Goal: Transaction & Acquisition: Purchase product/service

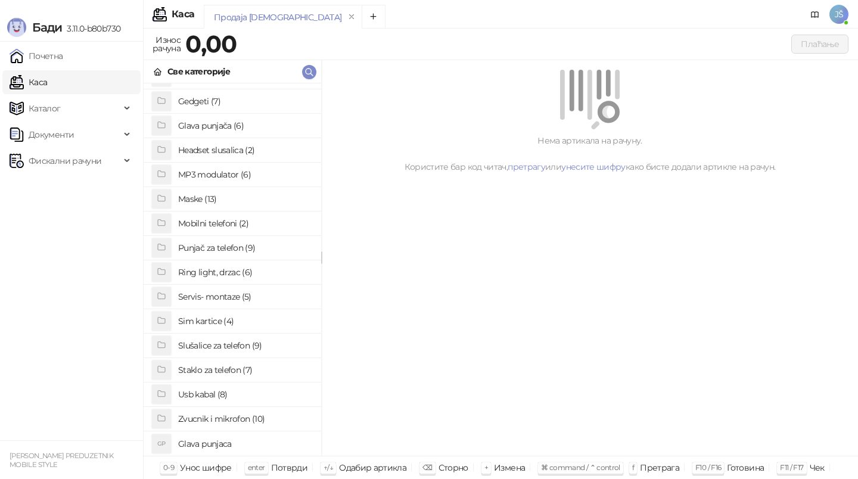
scroll to position [35, 0]
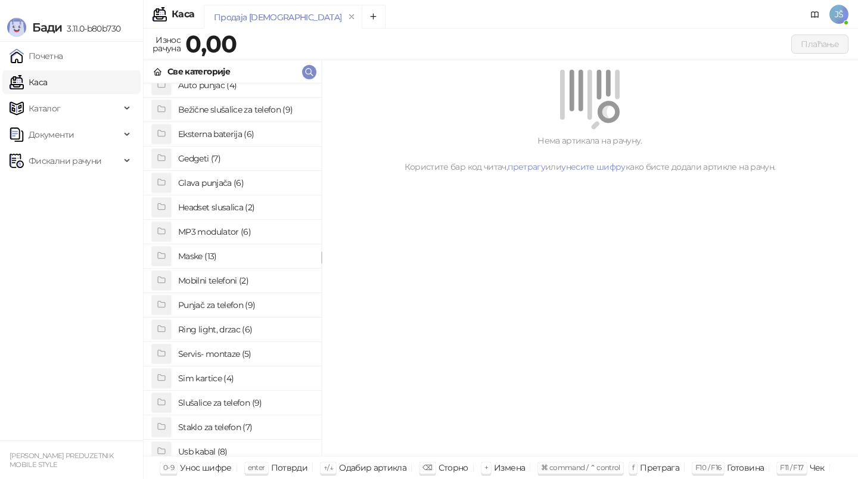
click at [219, 422] on h4 "Staklo za telefon (7)" at bounding box center [244, 427] width 133 height 19
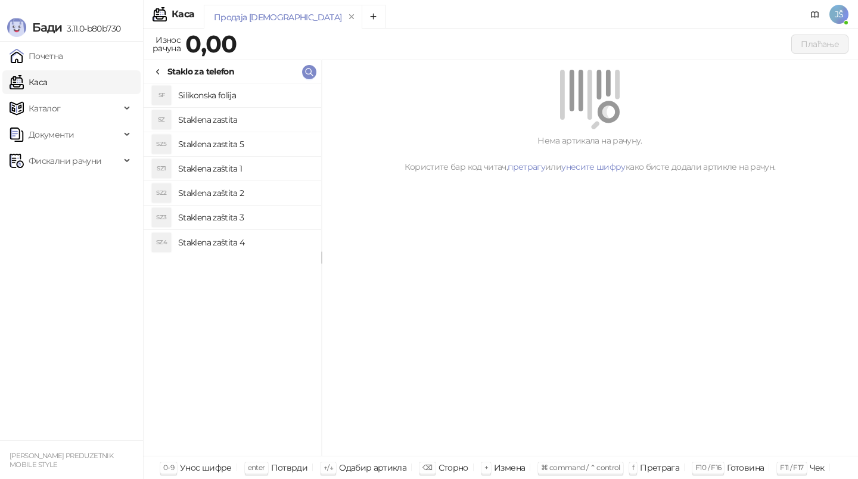
click at [254, 86] on h4 "Silikonska folija" at bounding box center [244, 95] width 133 height 19
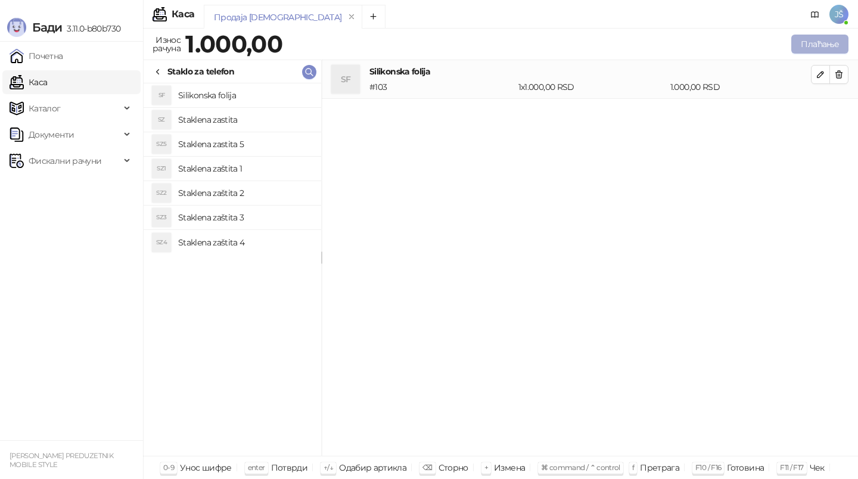
click at [829, 37] on button "Плаћање" at bounding box center [819, 44] width 57 height 19
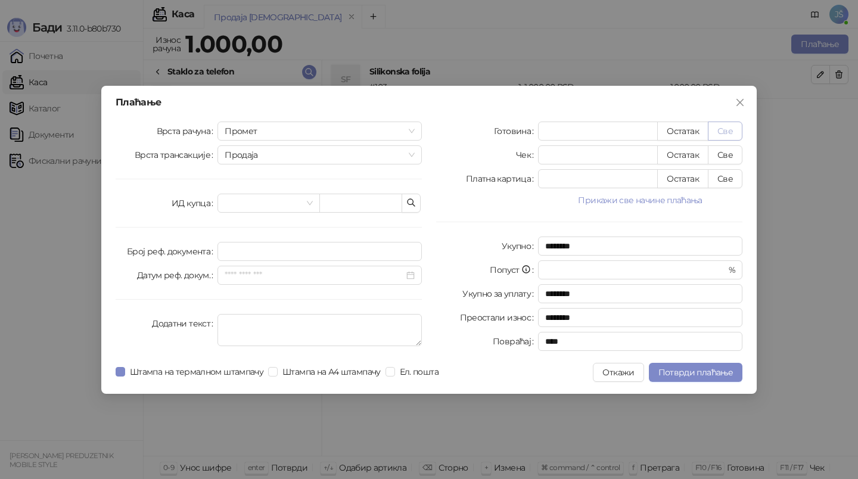
click at [728, 130] on button "Све" at bounding box center [725, 131] width 35 height 19
type input "****"
click at [678, 374] on span "Потврди плаћање" at bounding box center [695, 372] width 74 height 11
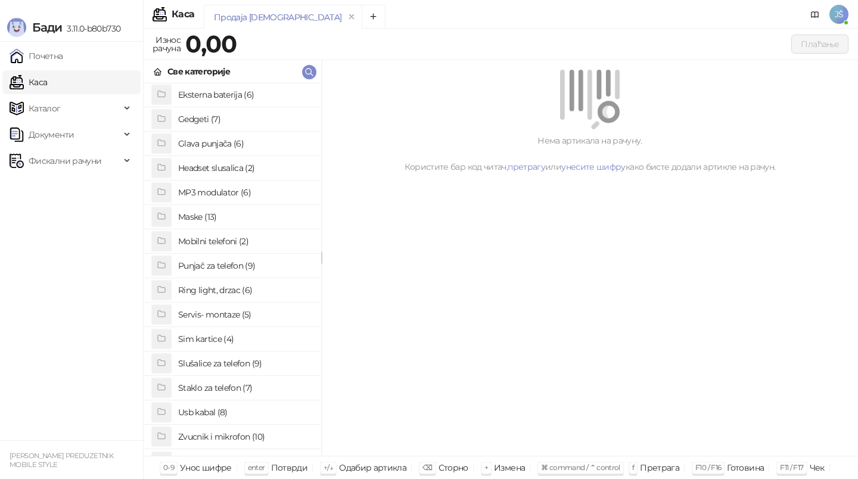
scroll to position [92, 0]
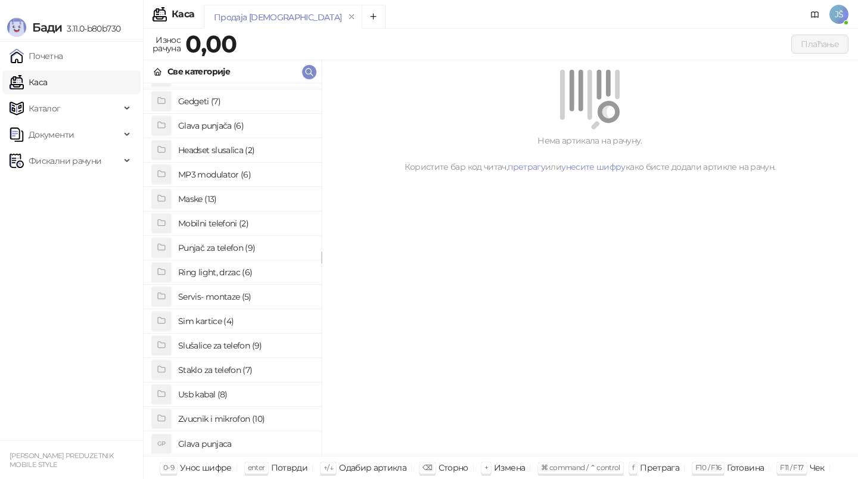
click at [205, 395] on h4 "Usb kabal (8)" at bounding box center [244, 394] width 133 height 19
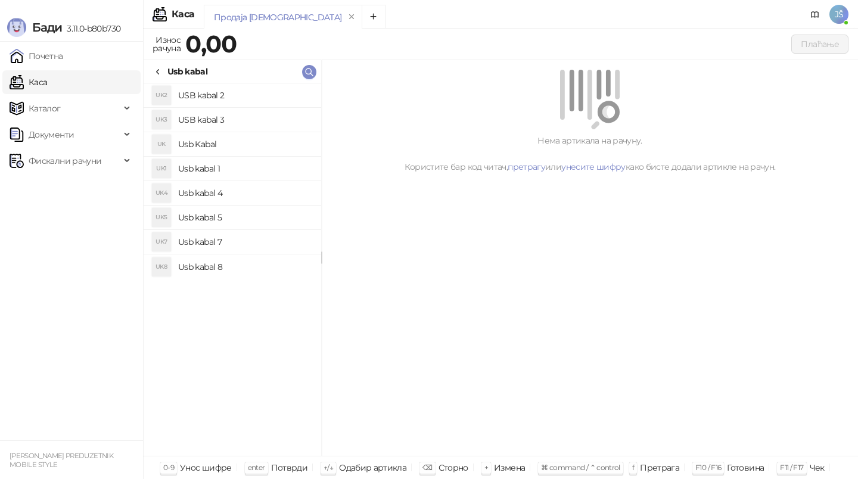
click at [248, 197] on h4 "Usb kabal 4" at bounding box center [244, 192] width 133 height 19
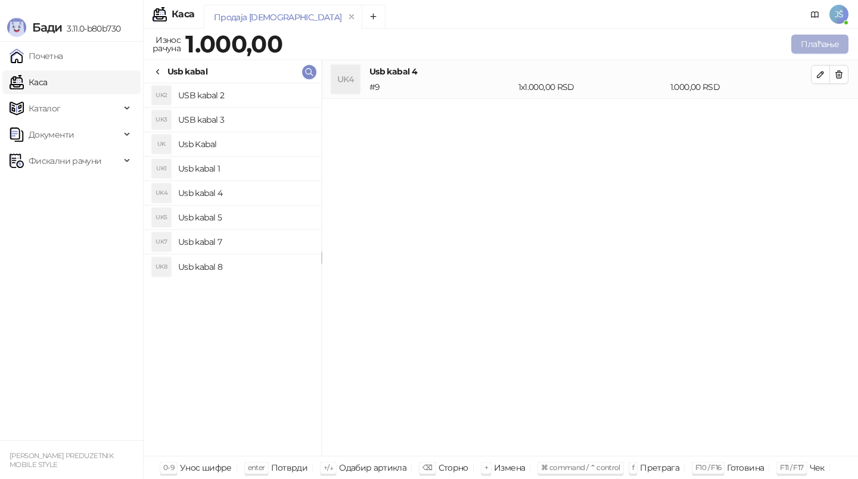
click at [835, 42] on button "Плаћање" at bounding box center [819, 44] width 57 height 19
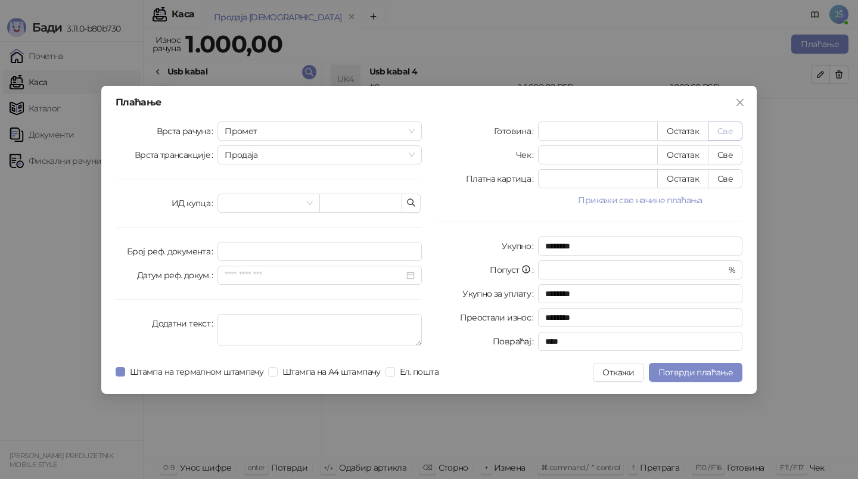
click at [717, 133] on button "Све" at bounding box center [725, 131] width 35 height 19
type input "****"
click at [706, 379] on button "Потврди плаћање" at bounding box center [696, 372] width 94 height 19
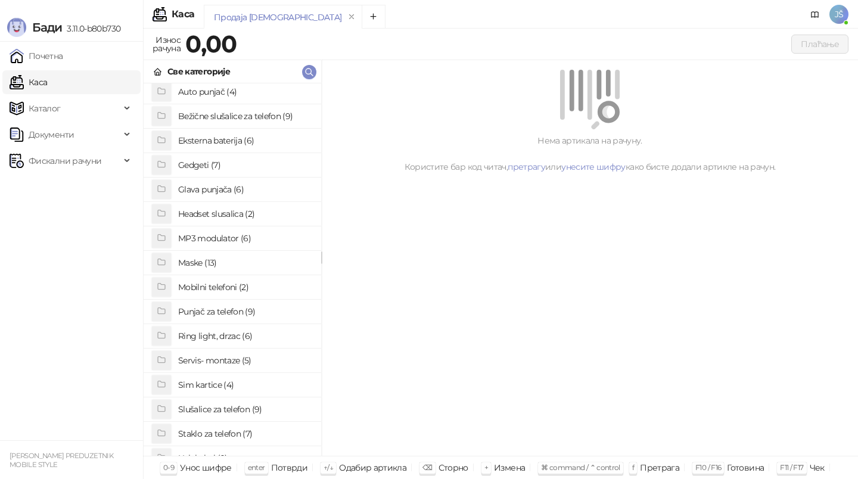
scroll to position [38, 0]
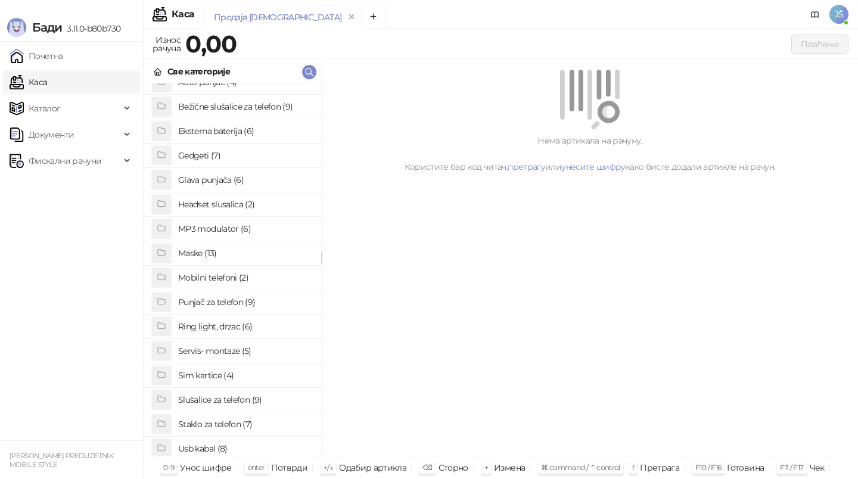
click at [210, 248] on h4 "Maske (13)" at bounding box center [244, 253] width 133 height 19
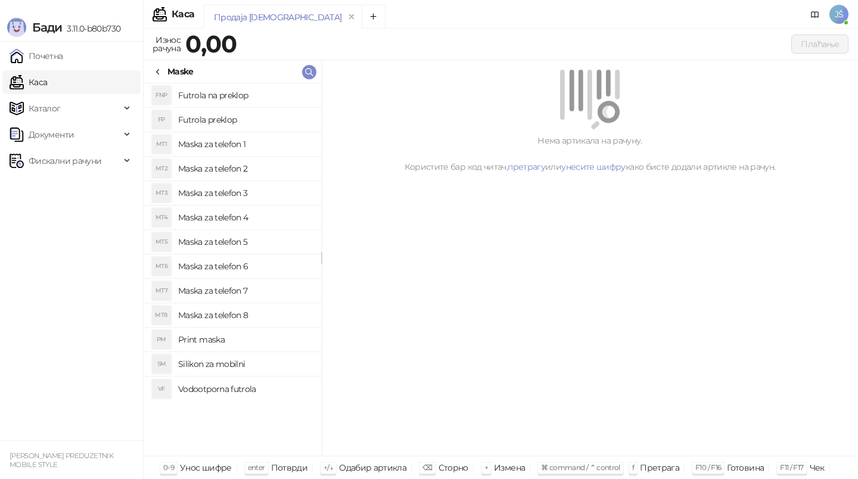
click at [216, 238] on h4 "Maska za telefon 5" at bounding box center [244, 241] width 133 height 19
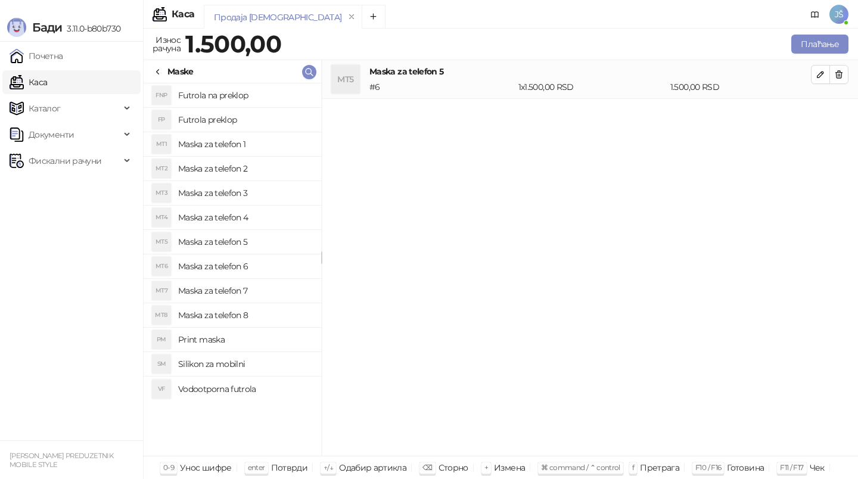
click at [216, 238] on h4 "Maska za telefon 5" at bounding box center [244, 241] width 133 height 19
click at [836, 70] on icon "button" at bounding box center [839, 75] width 10 height 10
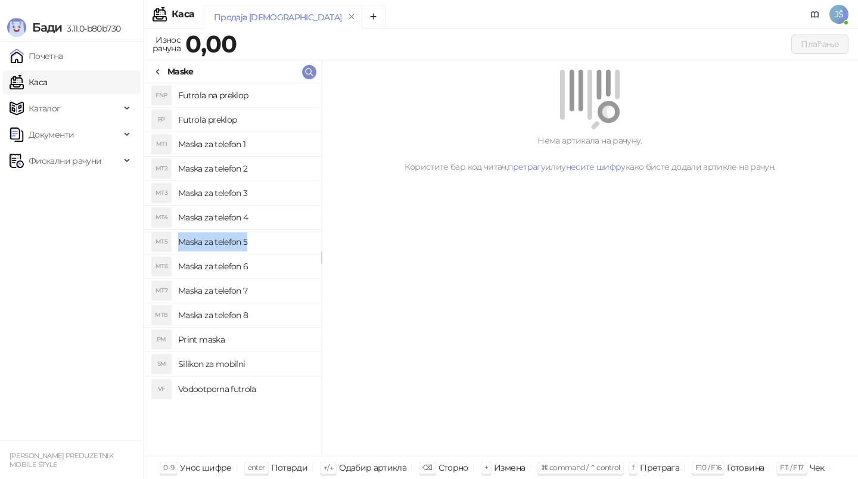
click at [351, 262] on div "Нема артикала на рачуну. Користите бар код читач, претрагу или унесите шифру ка…" at bounding box center [590, 258] width 536 height 396
click at [283, 236] on h4 "Maska za telefon 5" at bounding box center [244, 241] width 133 height 19
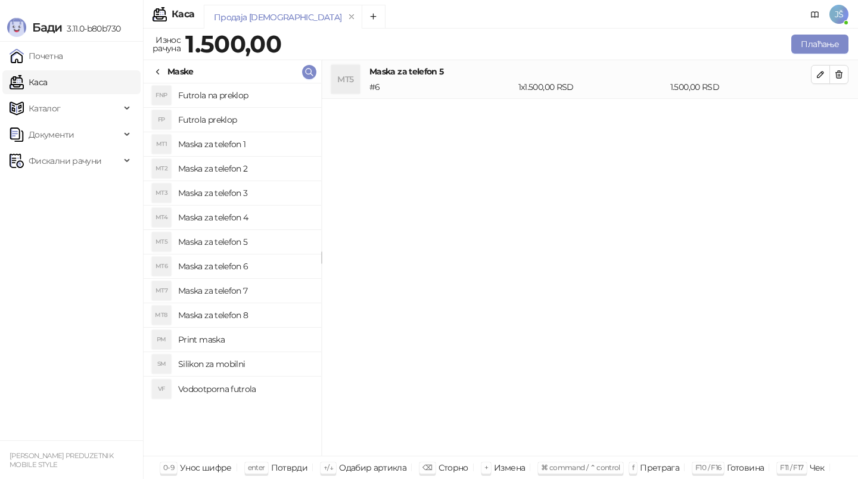
click at [283, 236] on h4 "Maska za telefon 5" at bounding box center [244, 241] width 133 height 19
click at [836, 47] on button "Плаћање" at bounding box center [819, 44] width 57 height 19
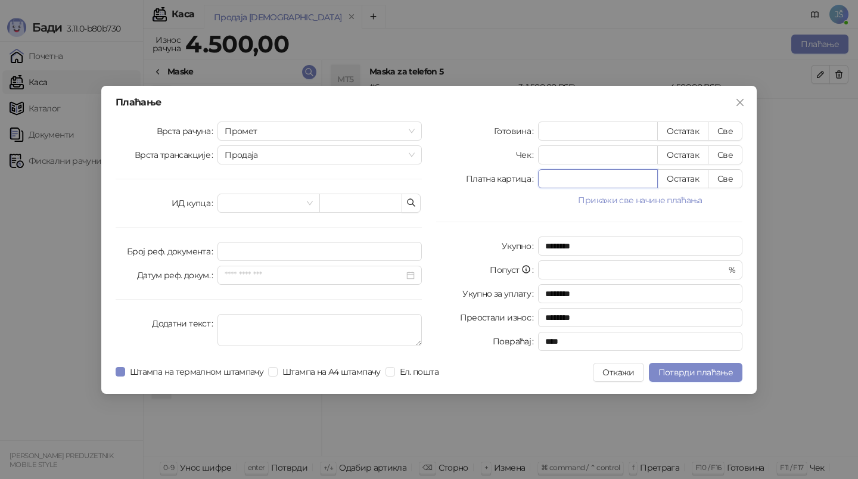
click at [642, 173] on input "*" at bounding box center [597, 179] width 119 height 18
click at [720, 179] on button "Све" at bounding box center [725, 178] width 35 height 19
type input "****"
click at [680, 374] on span "Потврди плаћање" at bounding box center [695, 372] width 74 height 11
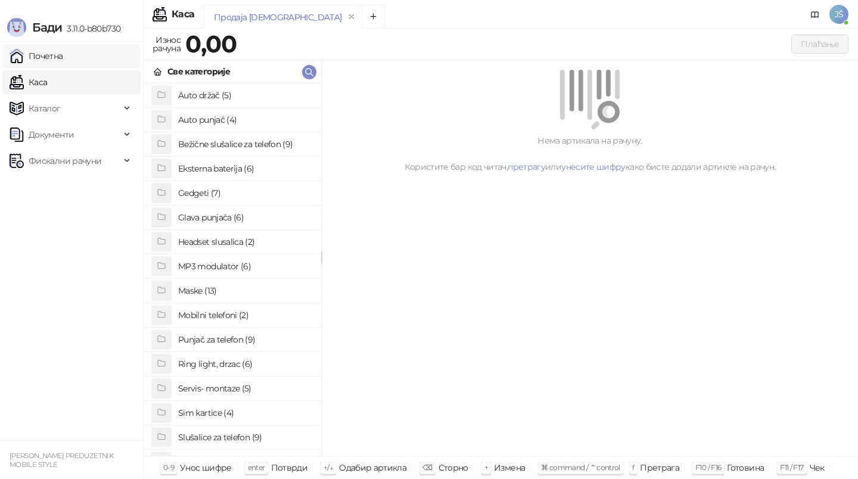
click at [63, 53] on link "Почетна" at bounding box center [37, 56] width 54 height 24
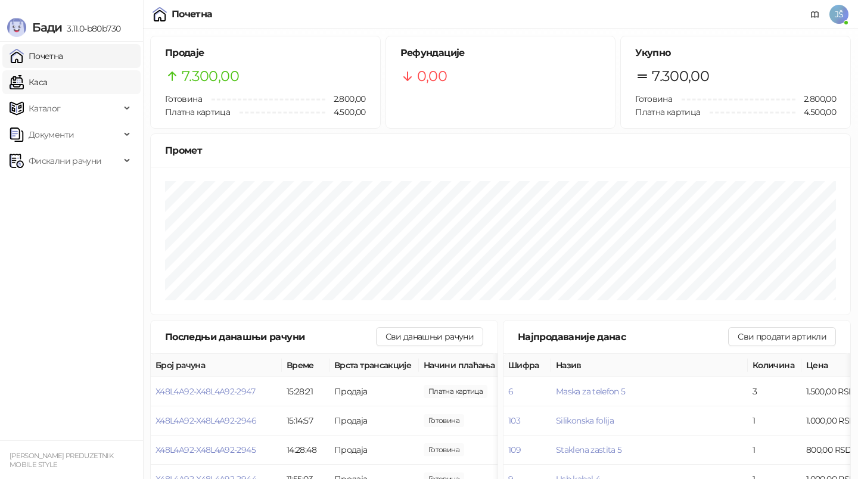
click at [47, 86] on link "Каса" at bounding box center [29, 82] width 38 height 24
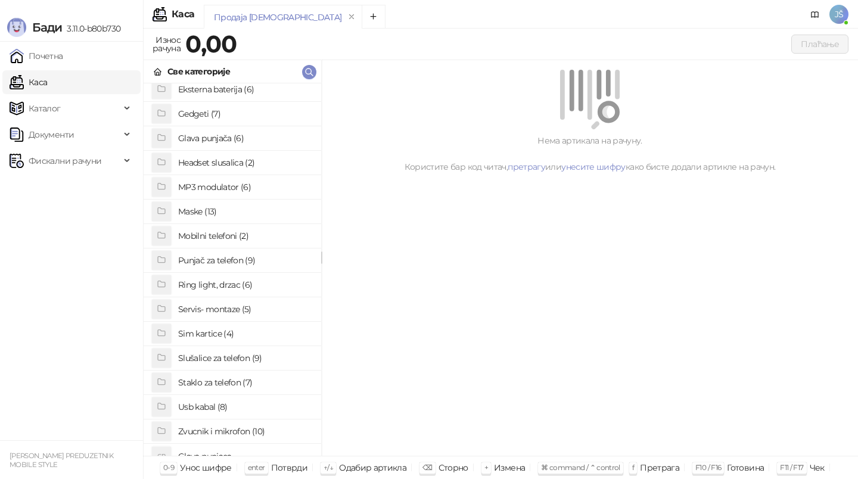
scroll to position [92, 0]
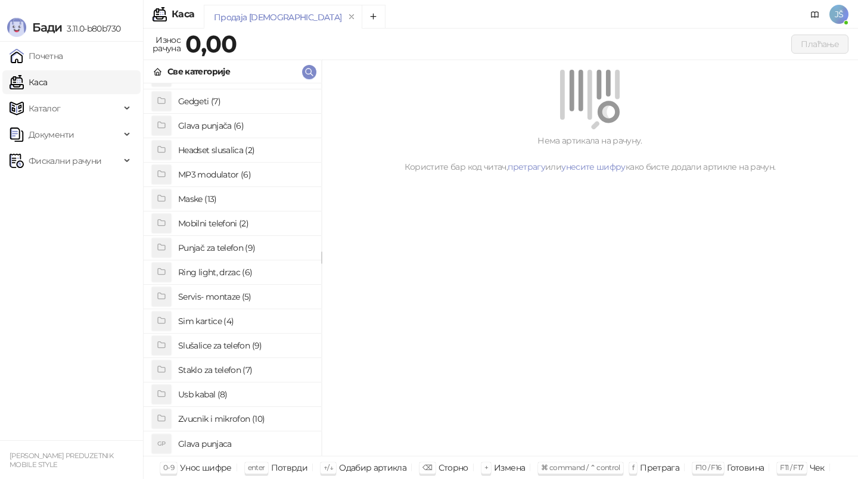
click at [236, 393] on h4 "Usb kabal (8)" at bounding box center [244, 394] width 133 height 19
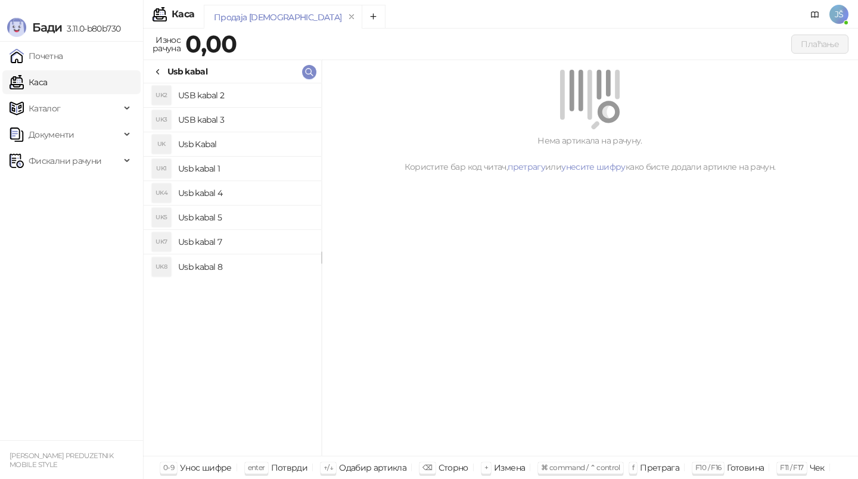
click at [231, 143] on h4 "Usb Kabal" at bounding box center [244, 144] width 133 height 19
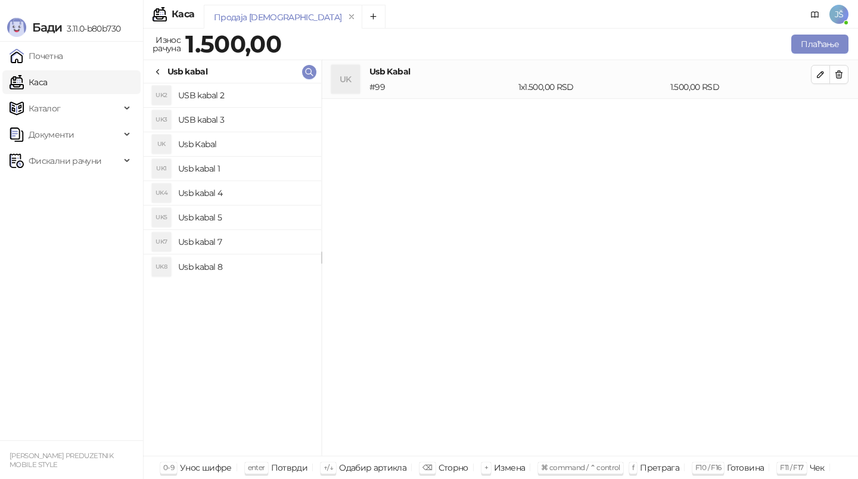
click at [242, 167] on h4 "Usb kabal 1" at bounding box center [244, 168] width 133 height 19
click at [845, 79] on button "button" at bounding box center [838, 74] width 19 height 19
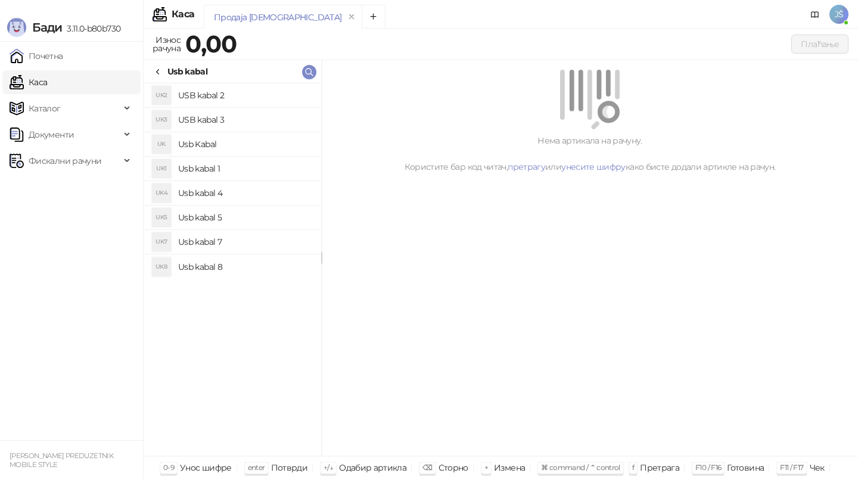
click at [261, 123] on h4 "USB kabal 3" at bounding box center [244, 119] width 133 height 19
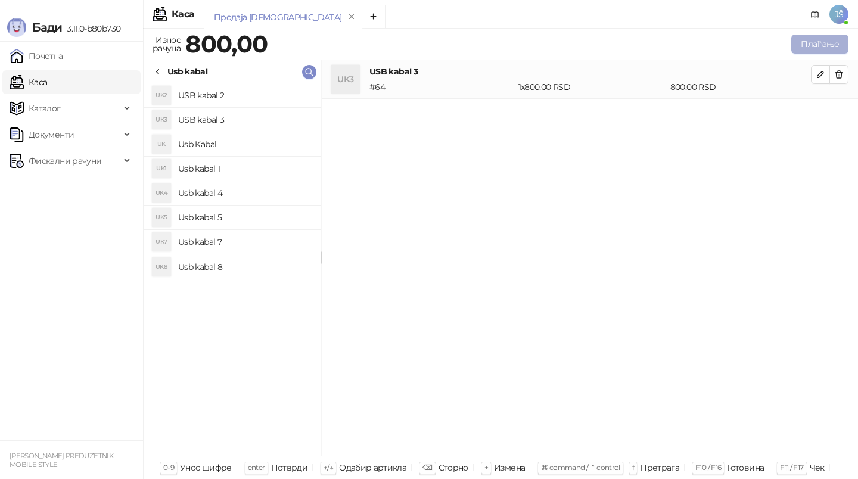
click at [830, 42] on button "Плаћање" at bounding box center [819, 44] width 57 height 19
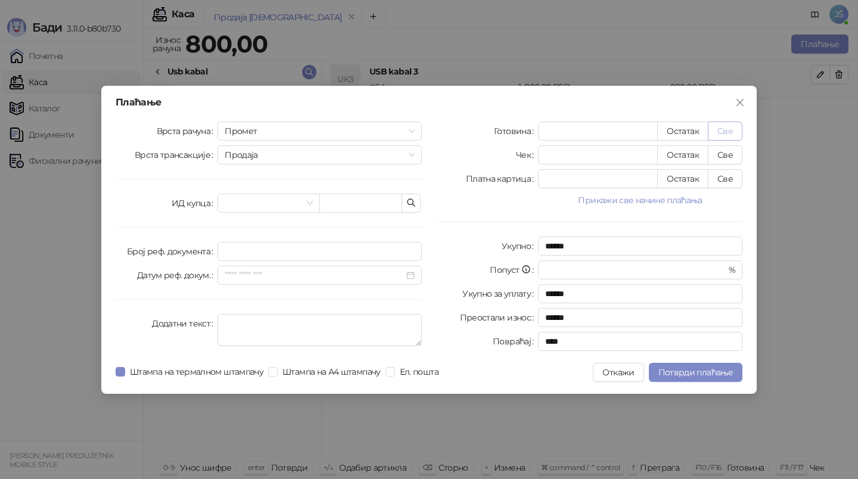
click at [726, 132] on button "Све" at bounding box center [725, 131] width 35 height 19
type input "***"
type input "****"
click at [689, 375] on span "Потврди плаћање" at bounding box center [695, 372] width 74 height 11
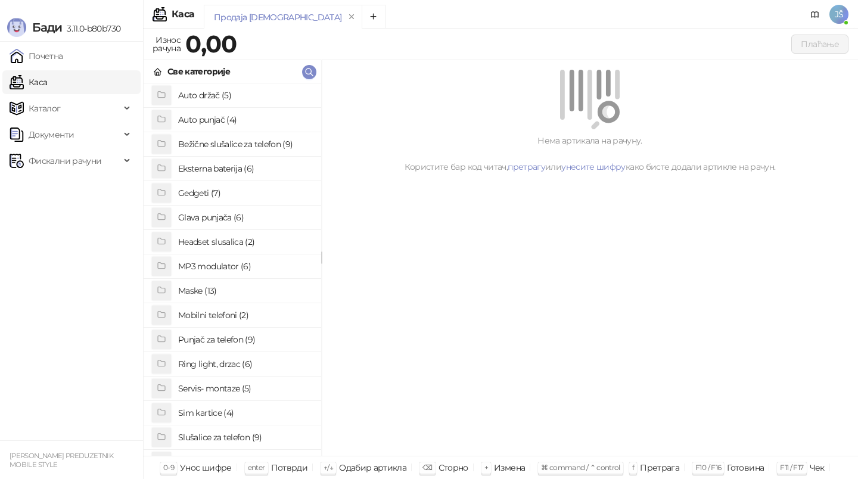
click at [232, 141] on h4 "Bežične slušalice za telefon (9)" at bounding box center [244, 144] width 133 height 19
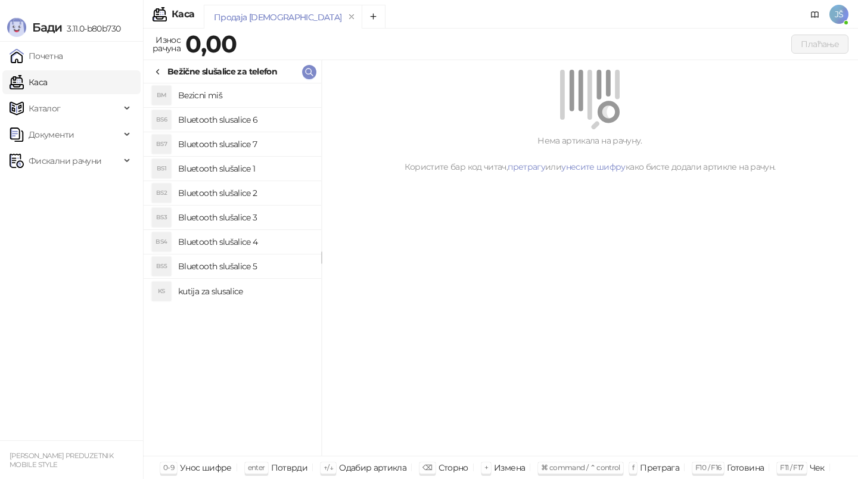
click at [255, 198] on h4 "Bluetooth slušalice 2" at bounding box center [244, 192] width 133 height 19
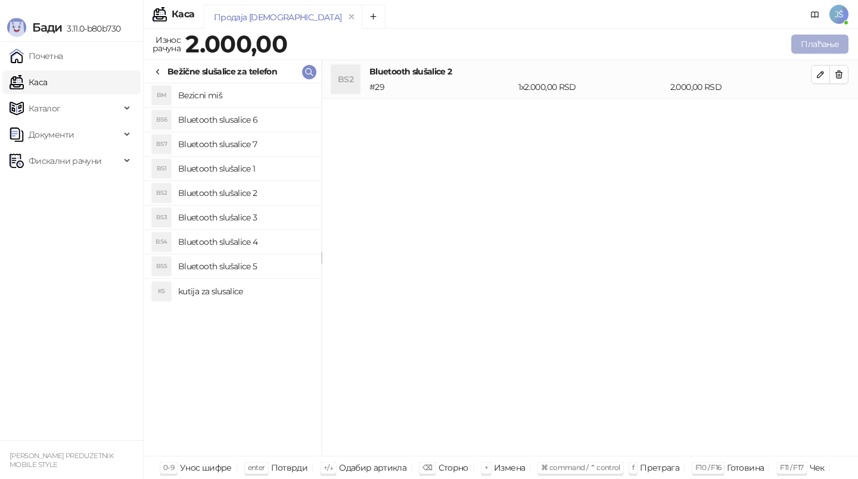
click at [824, 45] on button "Плаћање" at bounding box center [819, 44] width 57 height 19
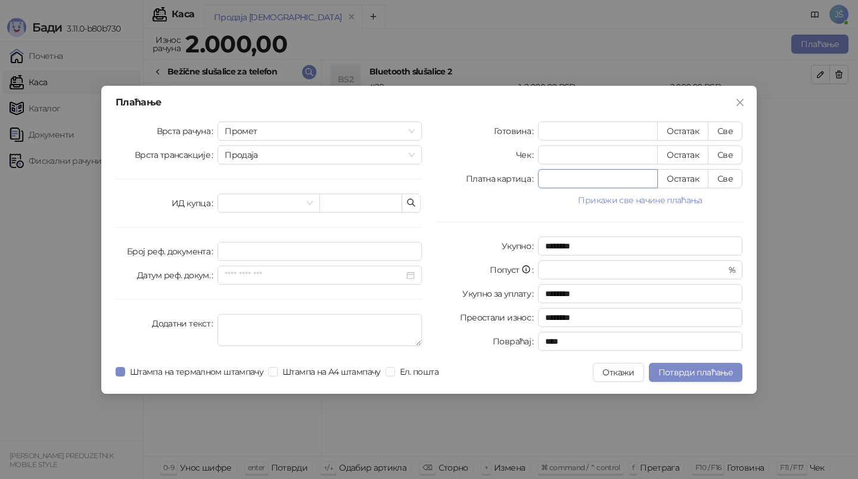
click at [637, 176] on input "*" at bounding box center [597, 179] width 119 height 18
click at [734, 180] on button "Све" at bounding box center [725, 178] width 35 height 19
type input "****"
click at [693, 372] on span "Потврди плаћање" at bounding box center [695, 372] width 74 height 11
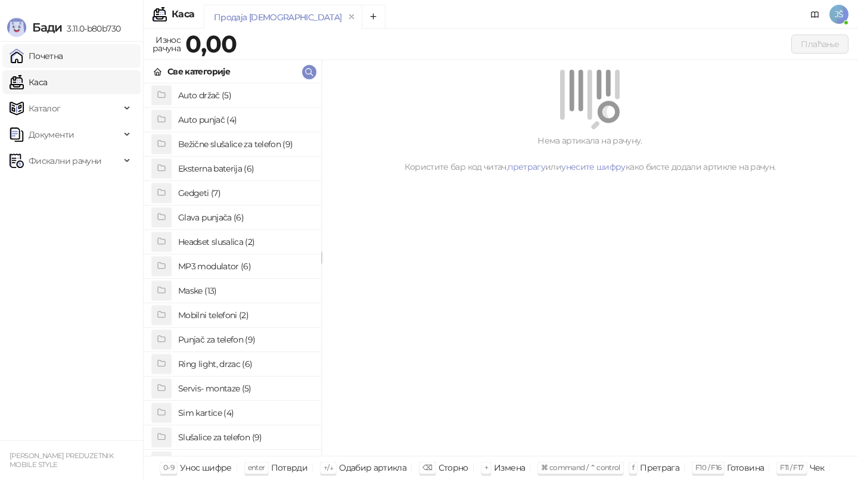
click at [54, 54] on link "Почетна" at bounding box center [37, 56] width 54 height 24
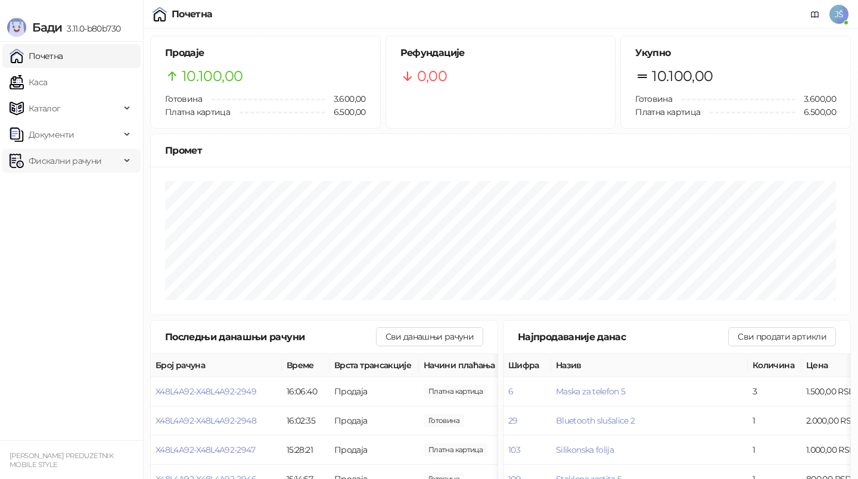
click at [38, 160] on span "Фискални рачуни" at bounding box center [65, 161] width 73 height 24
click at [47, 92] on link "Каса" at bounding box center [29, 82] width 38 height 24
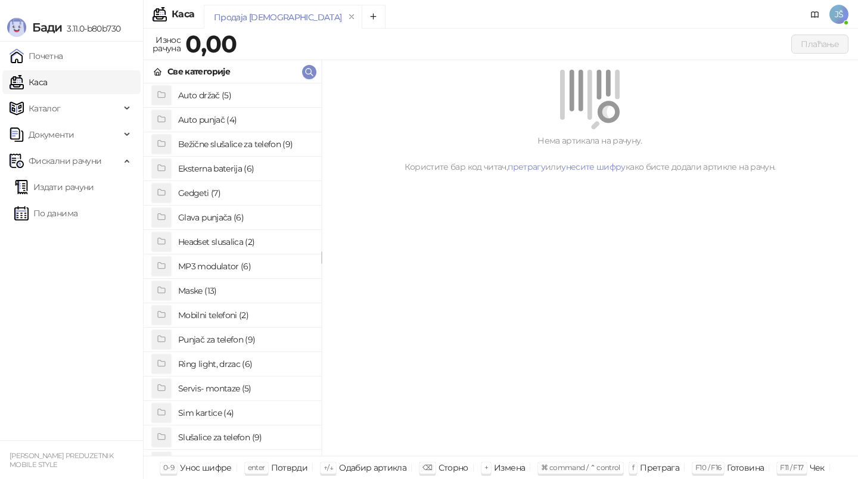
click at [227, 290] on h4 "Maske (13)" at bounding box center [244, 290] width 133 height 19
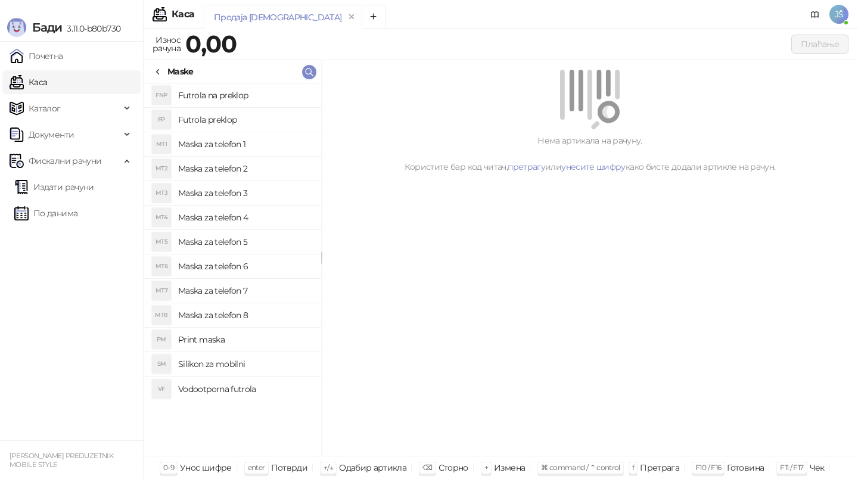
click at [252, 260] on h4 "Maska za telefon 6" at bounding box center [244, 266] width 133 height 19
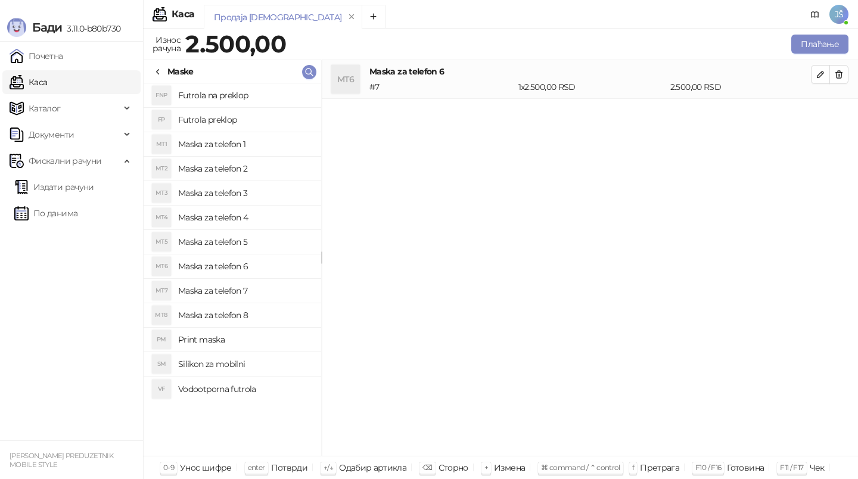
click at [306, 235] on h4 "Maska za telefon 5" at bounding box center [244, 241] width 133 height 19
click at [840, 71] on icon "button" at bounding box center [839, 74] width 7 height 7
click at [840, 110] on icon "button" at bounding box center [839, 113] width 7 height 7
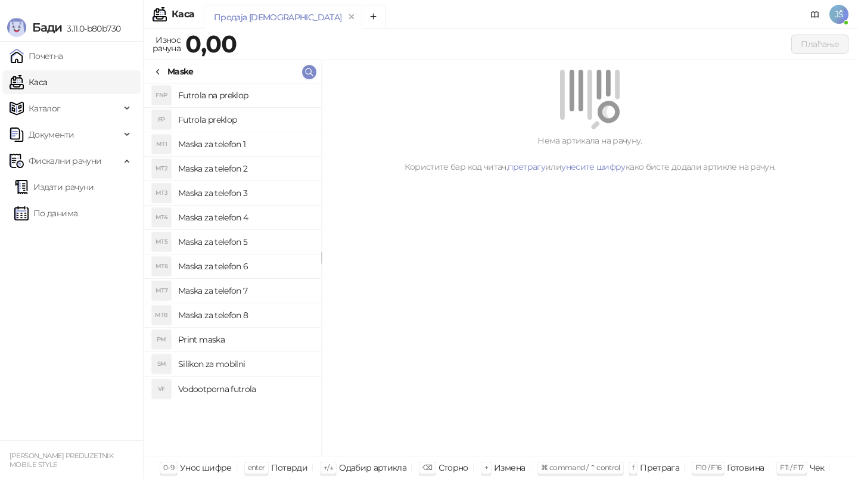
click at [284, 230] on li "MT5 Maska za telefon 5" at bounding box center [232, 242] width 177 height 24
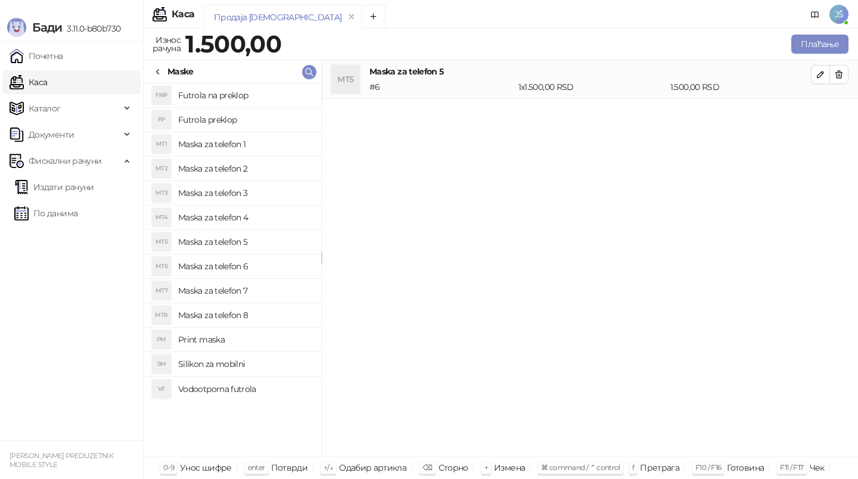
click at [258, 211] on h4 "Maska za telefon 4" at bounding box center [244, 217] width 133 height 19
click at [222, 288] on h4 "Maska za telefon 7" at bounding box center [244, 290] width 133 height 19
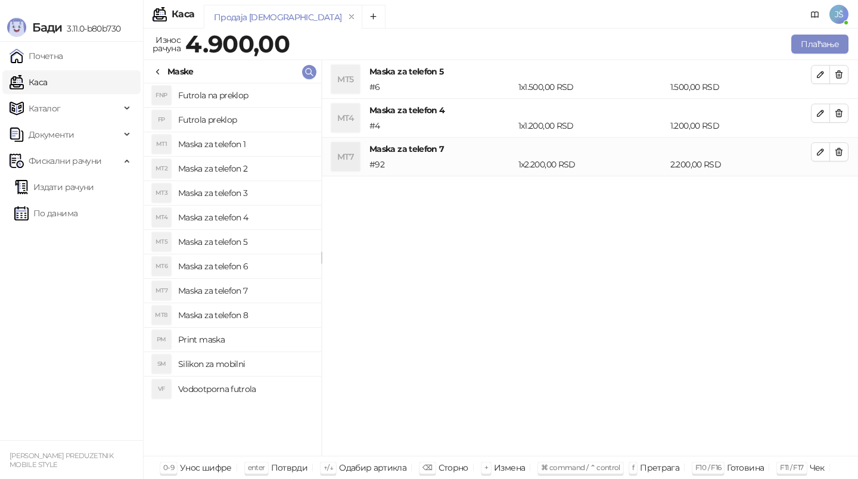
click at [251, 312] on h4 "Maska za telefon 8" at bounding box center [244, 315] width 133 height 19
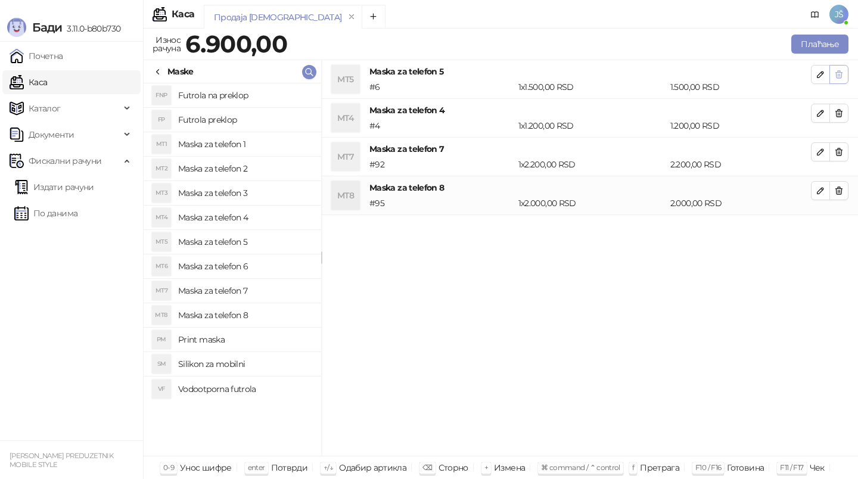
click at [846, 70] on button "button" at bounding box center [838, 74] width 19 height 19
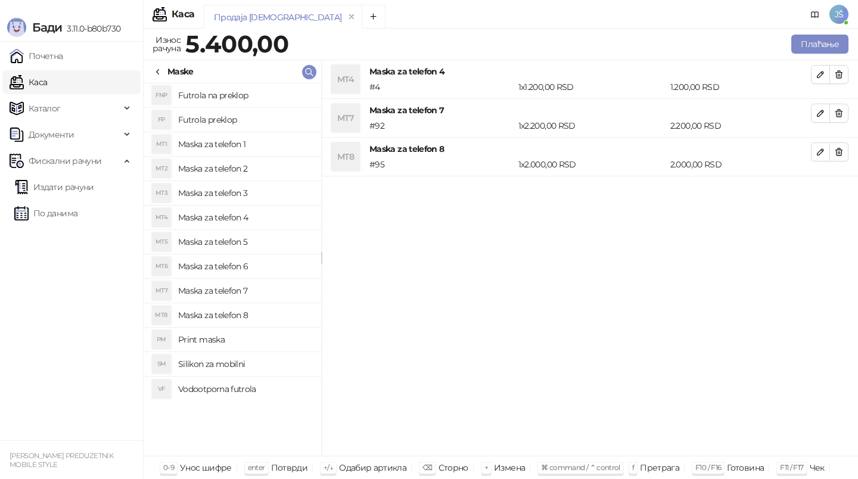
click at [846, 70] on button "button" at bounding box center [838, 74] width 19 height 19
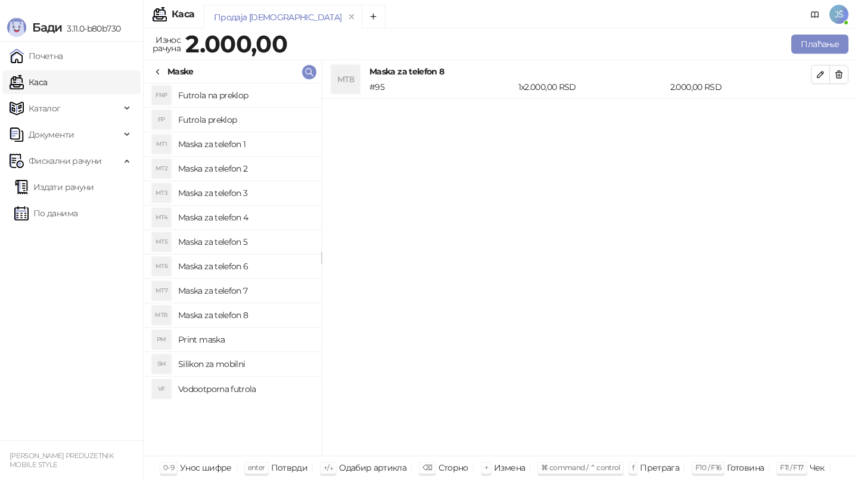
click at [182, 67] on div "Maske" at bounding box center [180, 71] width 26 height 13
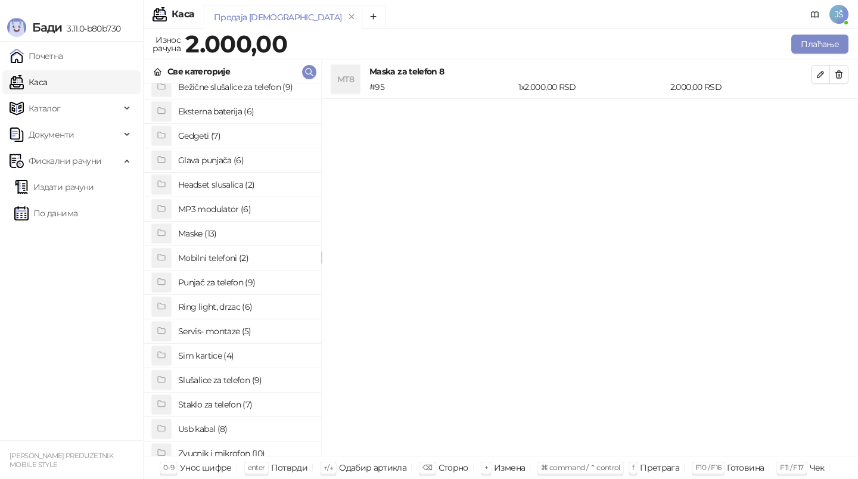
scroll to position [71, 0]
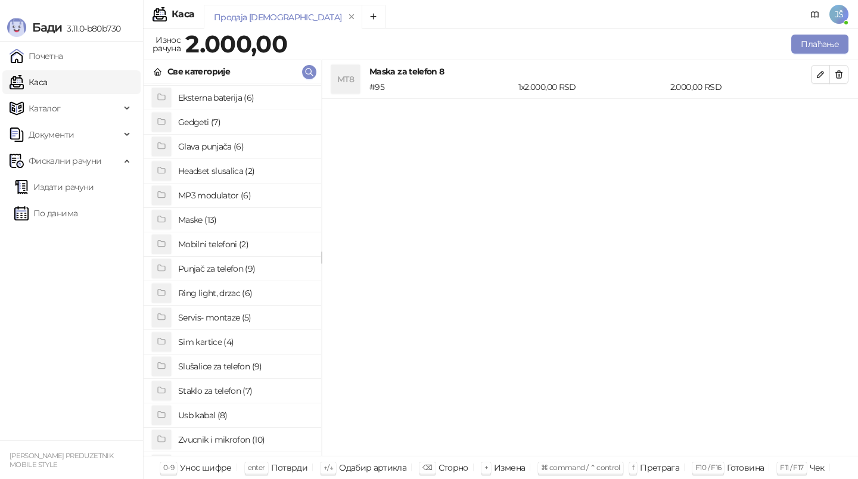
click at [204, 390] on h4 "Staklo za telefon (7)" at bounding box center [244, 390] width 133 height 19
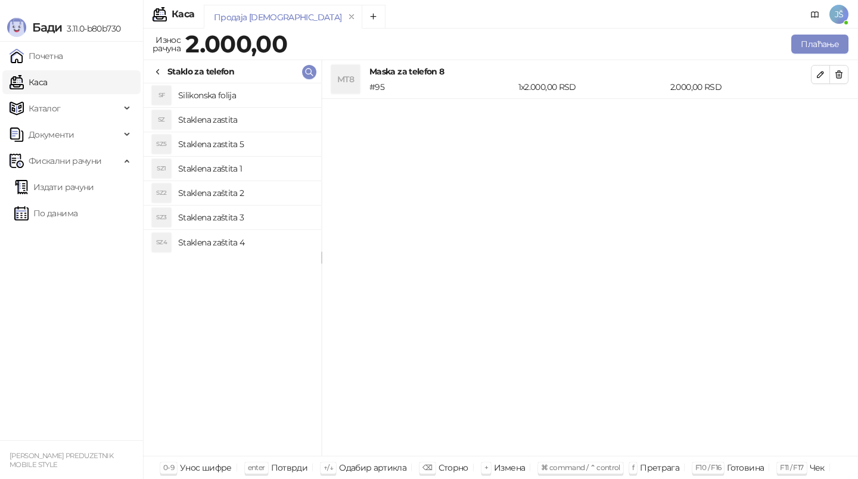
click at [244, 147] on h4 "Staklena zastita 5" at bounding box center [244, 144] width 133 height 19
click at [248, 211] on h4 "Staklena zaštita 3" at bounding box center [244, 217] width 133 height 19
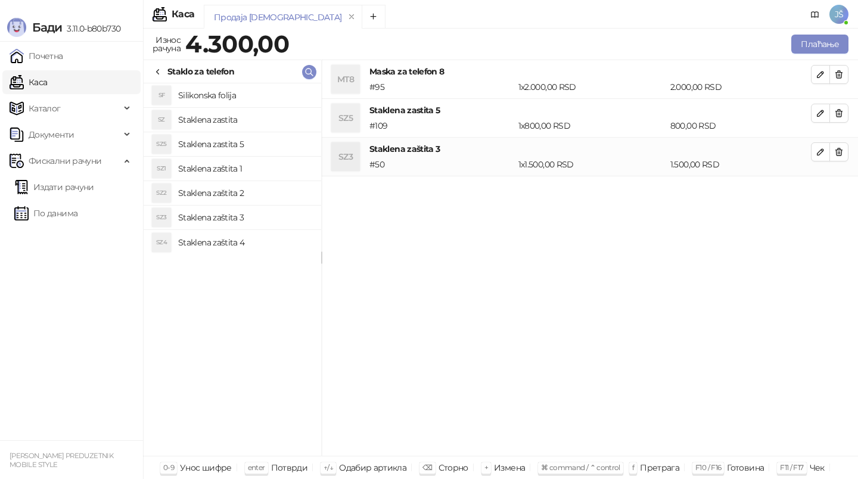
click at [851, 110] on li "SZ5 Staklena zastita 5 # 109 1 x 800,00 RSD 800,00 RSD" at bounding box center [590, 117] width 536 height 39
click at [836, 110] on icon "button" at bounding box center [839, 113] width 10 height 10
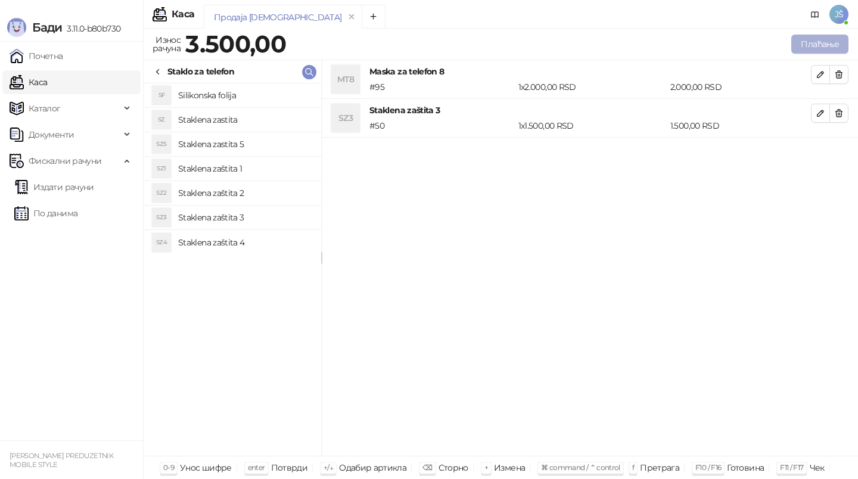
click at [822, 39] on button "Плаћање" at bounding box center [819, 44] width 57 height 19
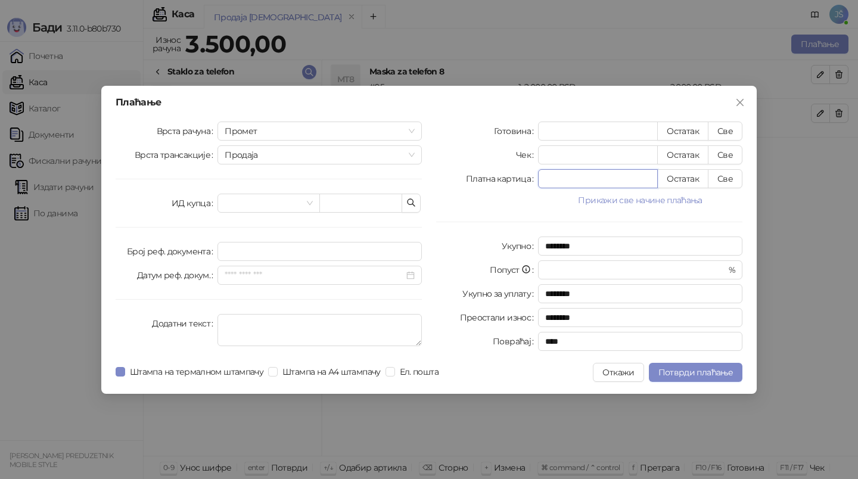
click at [615, 180] on input "*" at bounding box center [597, 179] width 119 height 18
click at [734, 182] on button "Све" at bounding box center [725, 178] width 35 height 19
type input "****"
click at [696, 373] on span "Потврди плаћање" at bounding box center [695, 372] width 74 height 11
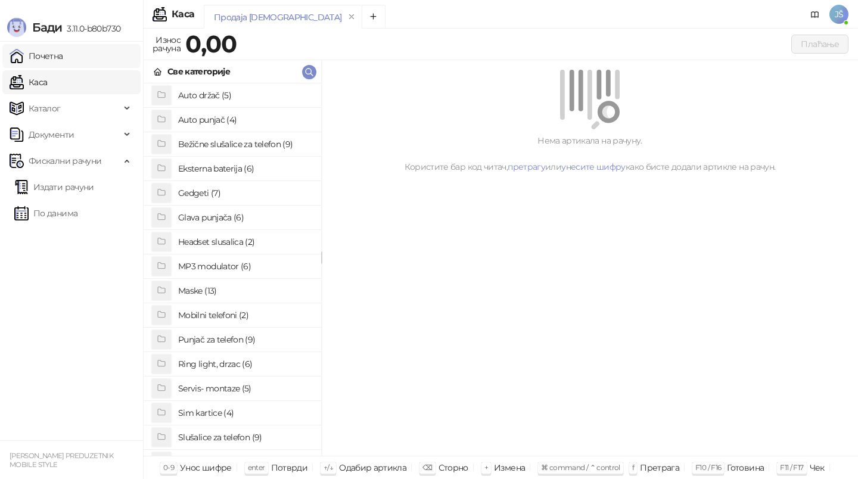
click at [63, 49] on link "Почетна" at bounding box center [37, 56] width 54 height 24
